Goal: Find specific page/section: Find specific page/section

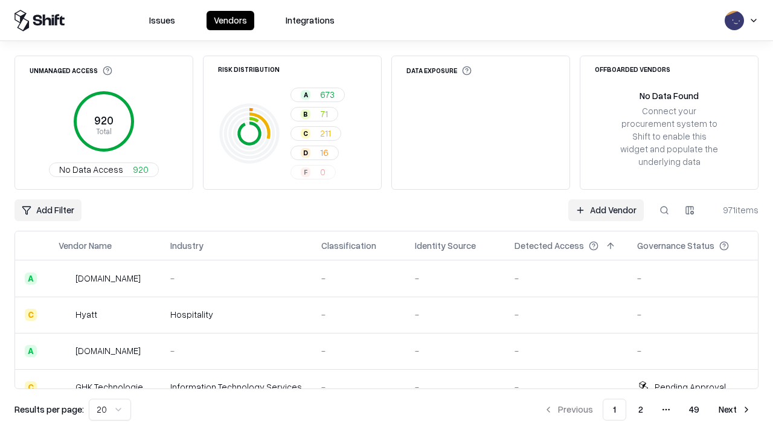
click at [386, 217] on div "Add Filter Add Vendor 971 items" at bounding box center [386, 210] width 744 height 22
click at [48, 210] on html "Issues Vendors Integrations Unmanaged Access 920 Total No Data Access 920 Risk …" at bounding box center [386, 217] width 773 height 435
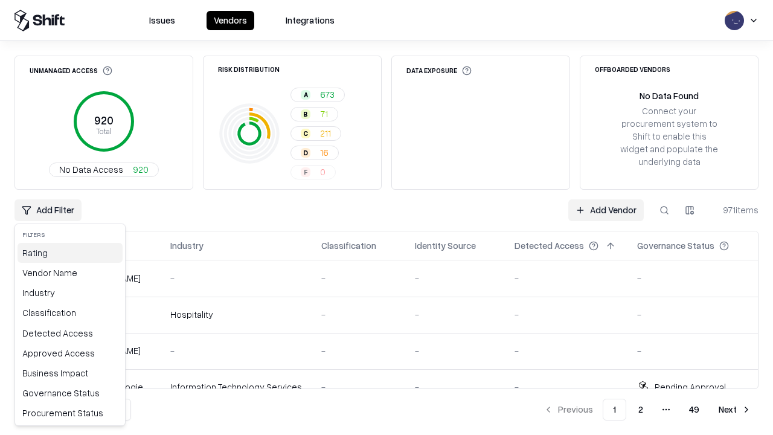
click at [70, 252] on div "Rating" at bounding box center [70, 253] width 105 height 20
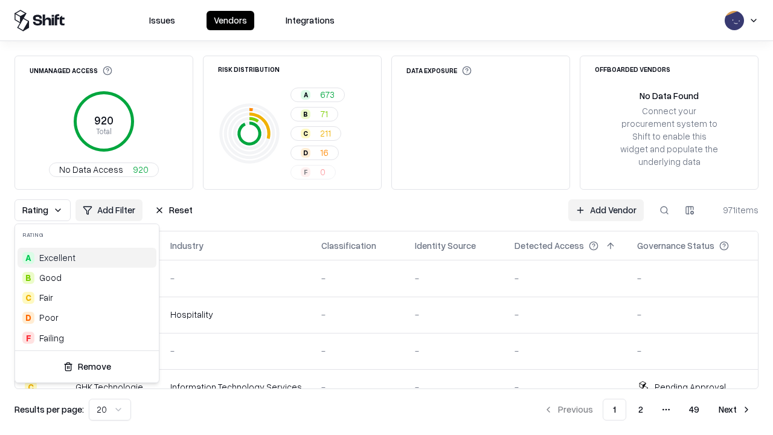
click at [386, 217] on html "Issues Vendors Integrations Unmanaged Access 920 Total No Data Access 920 Risk …" at bounding box center [386, 217] width 773 height 435
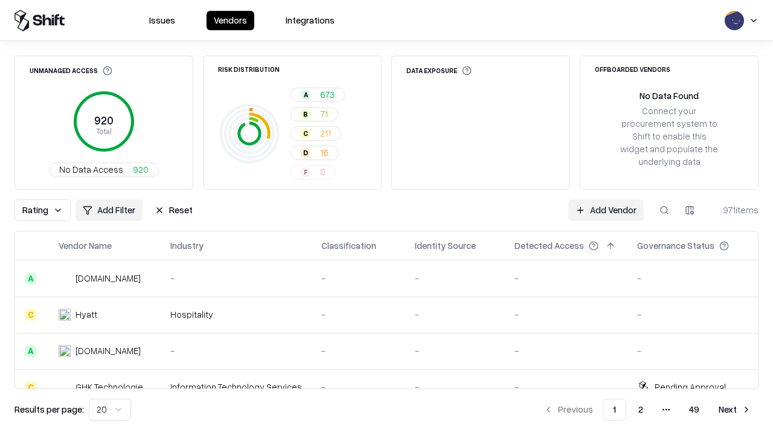
click at [173, 210] on button "Reset" at bounding box center [173, 210] width 53 height 22
click at [386, 217] on div "Rating Add Filter Reset Add Vendor 971 items" at bounding box center [386, 210] width 744 height 22
click at [48, 210] on html "Issues Vendors Integrations Unmanaged Access 920 Total No Data Access 920 Risk …" at bounding box center [386, 217] width 773 height 435
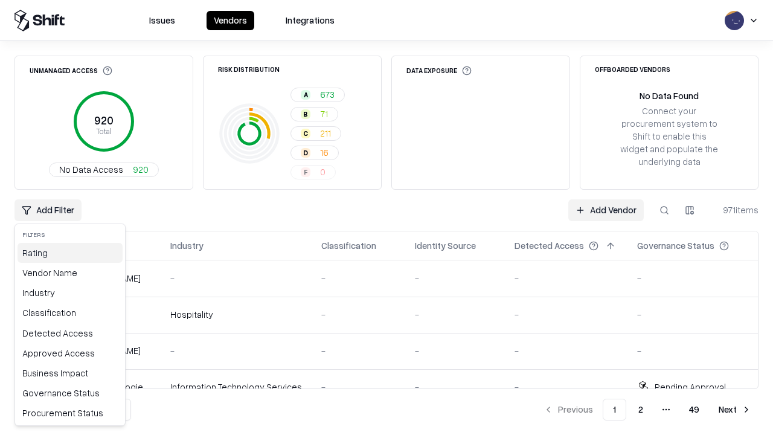
click at [70, 252] on div "Rating" at bounding box center [70, 253] width 105 height 20
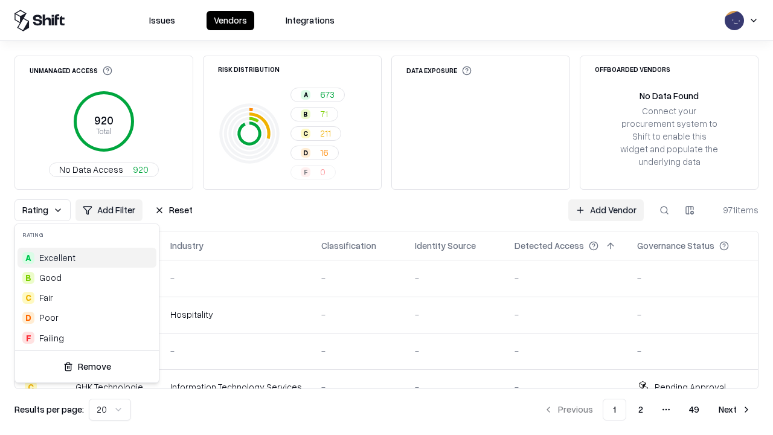
click at [87, 277] on div "B Good" at bounding box center [87, 277] width 139 height 20
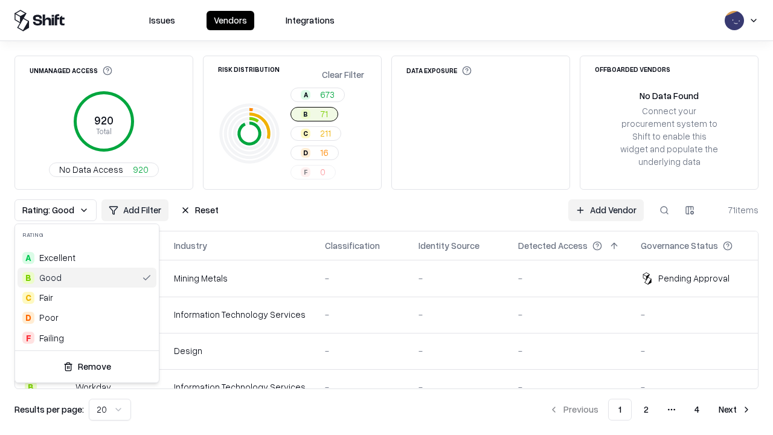
click at [386, 217] on html "Issues Vendors Integrations Unmanaged Access 920 Total No Data Access 920 Risk …" at bounding box center [386, 217] width 773 height 435
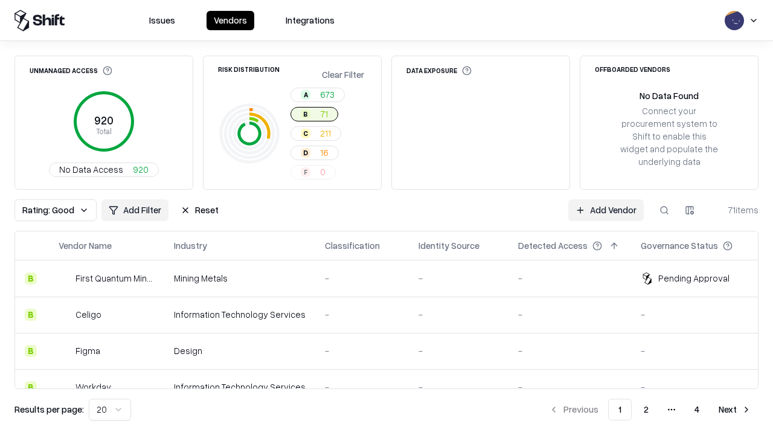
click at [386, 217] on div "Rating: Good Add Filter Reset Add Vendor 71 items" at bounding box center [386, 210] width 744 height 22
click at [199, 210] on button "Reset" at bounding box center [199, 210] width 53 height 22
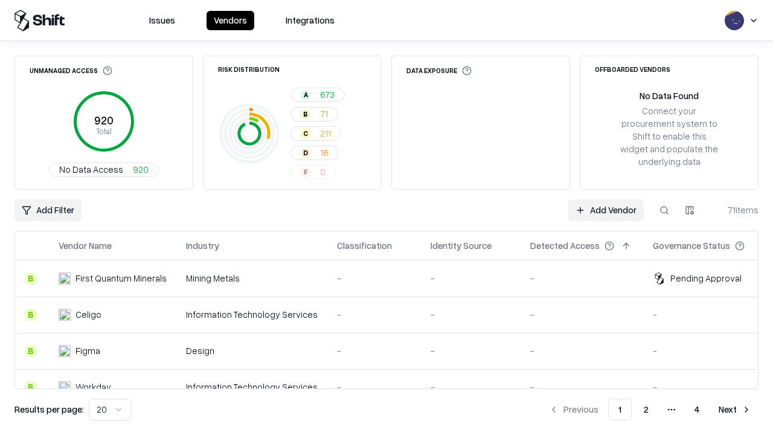
click at [386, 217] on div "Add Filter Add Vendor 71 items" at bounding box center [386, 210] width 744 height 22
click at [48, 210] on html "Issues Vendors Integrations Unmanaged Access 920 Total No Data Access 920 Risk …" at bounding box center [386, 217] width 773 height 435
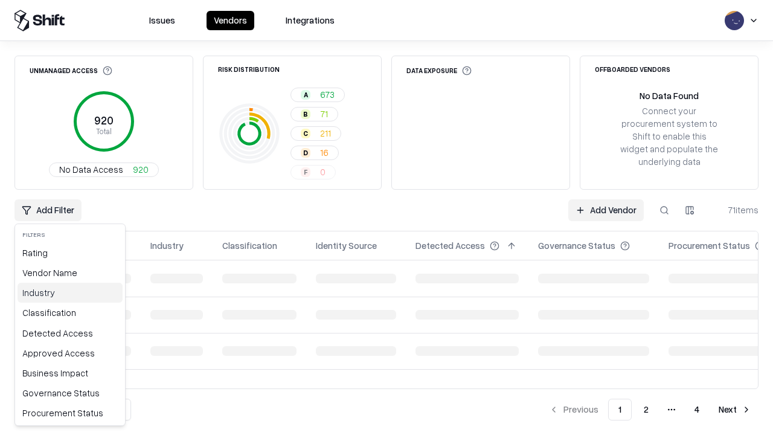
click at [70, 292] on div "Industry" at bounding box center [70, 293] width 105 height 20
